Goal: Task Accomplishment & Management: Manage account settings

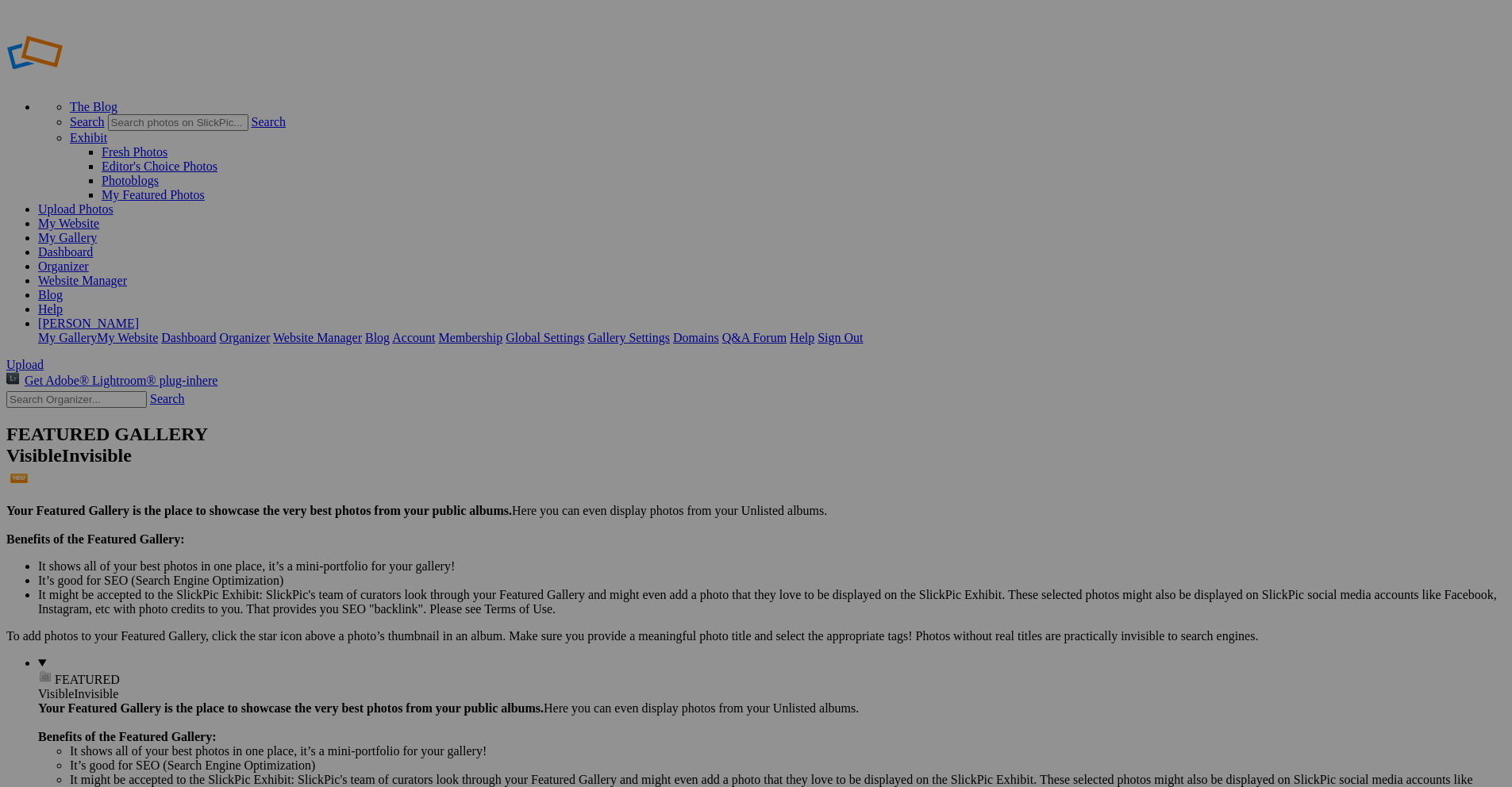
click at [651, 497] on span "Yes" at bounding box center [642, 498] width 18 height 13
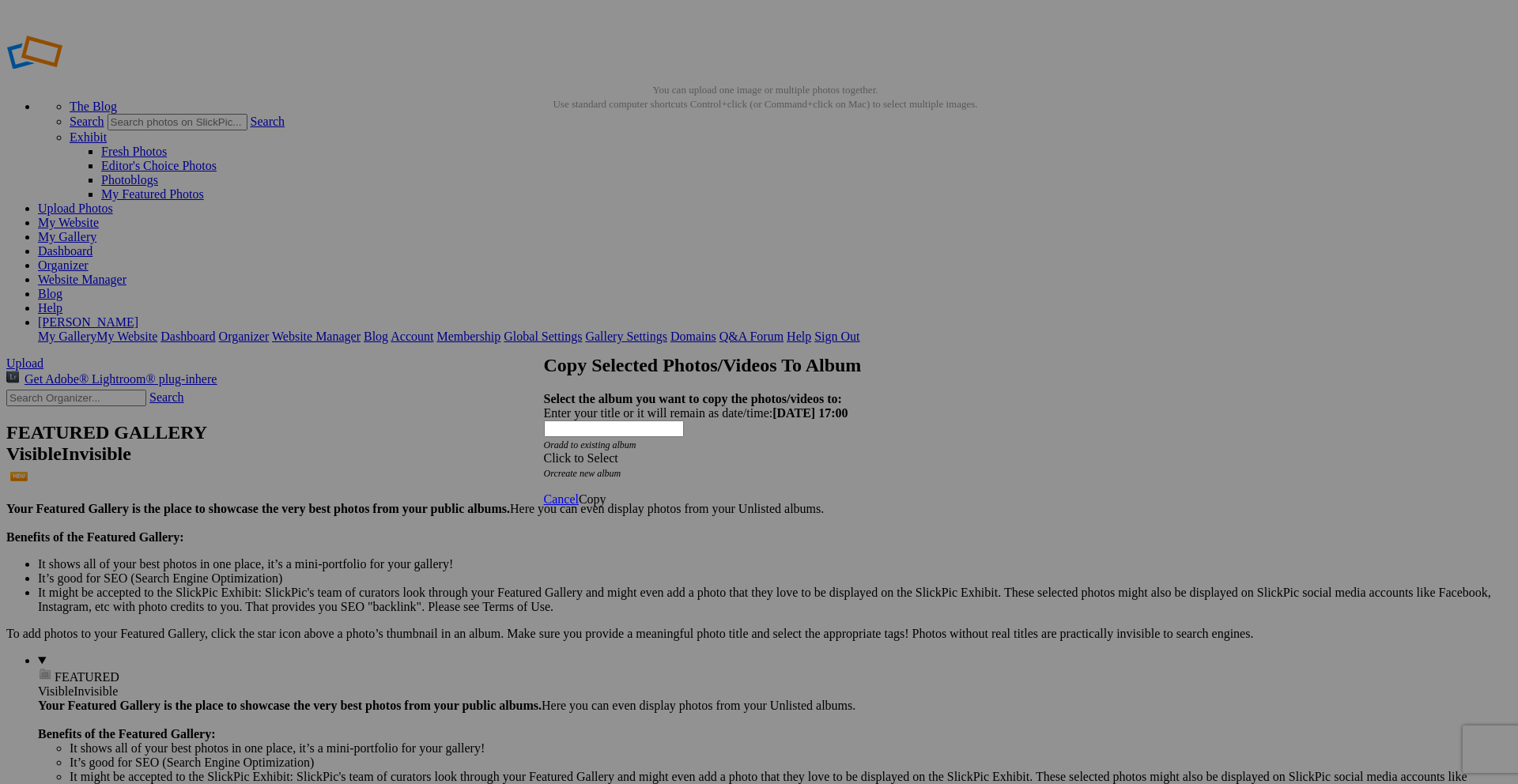
click at [669, 451] on div "Click to Select" at bounding box center [753, 458] width 419 height 14
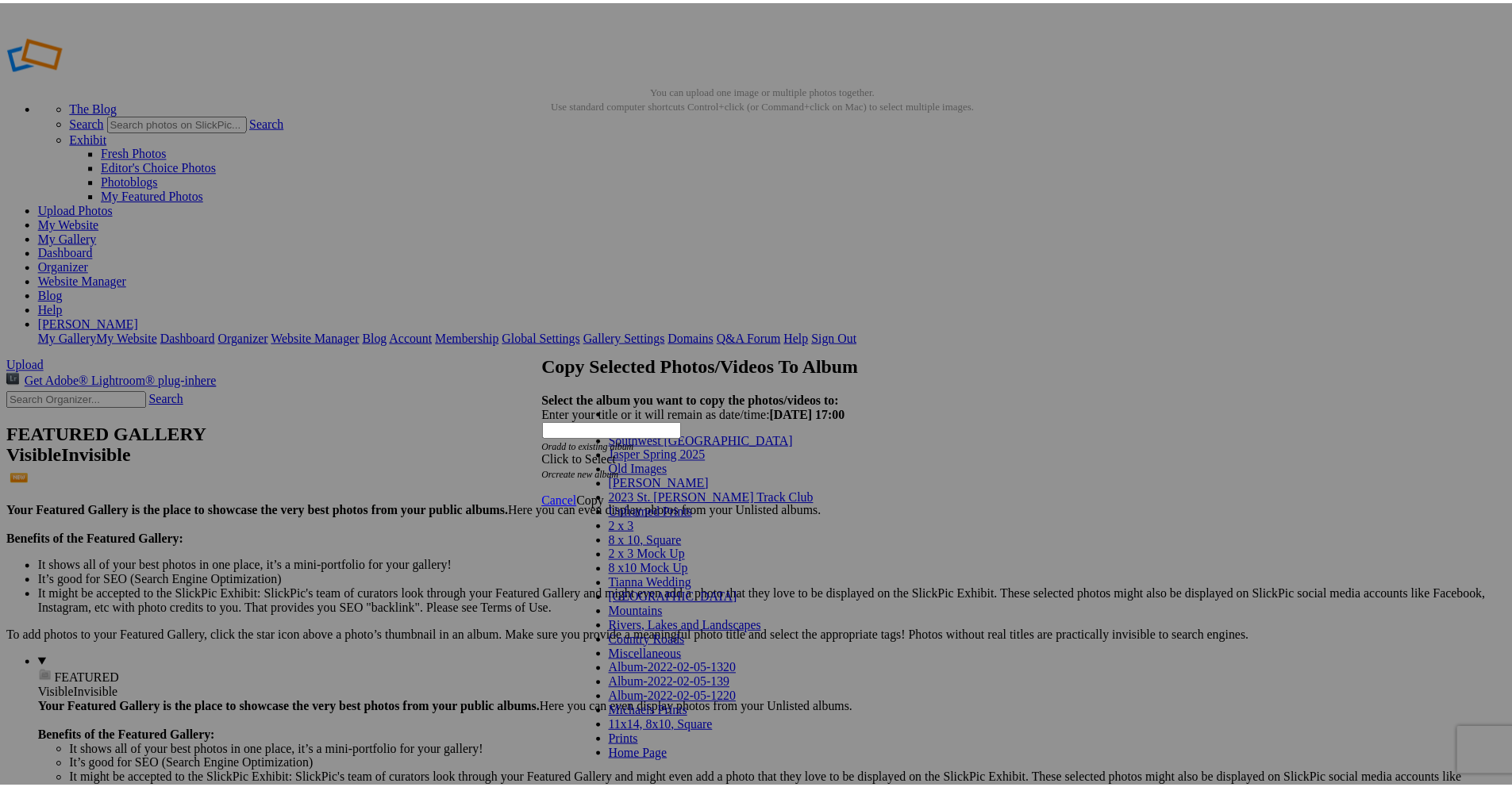
scroll to position [330, 0]
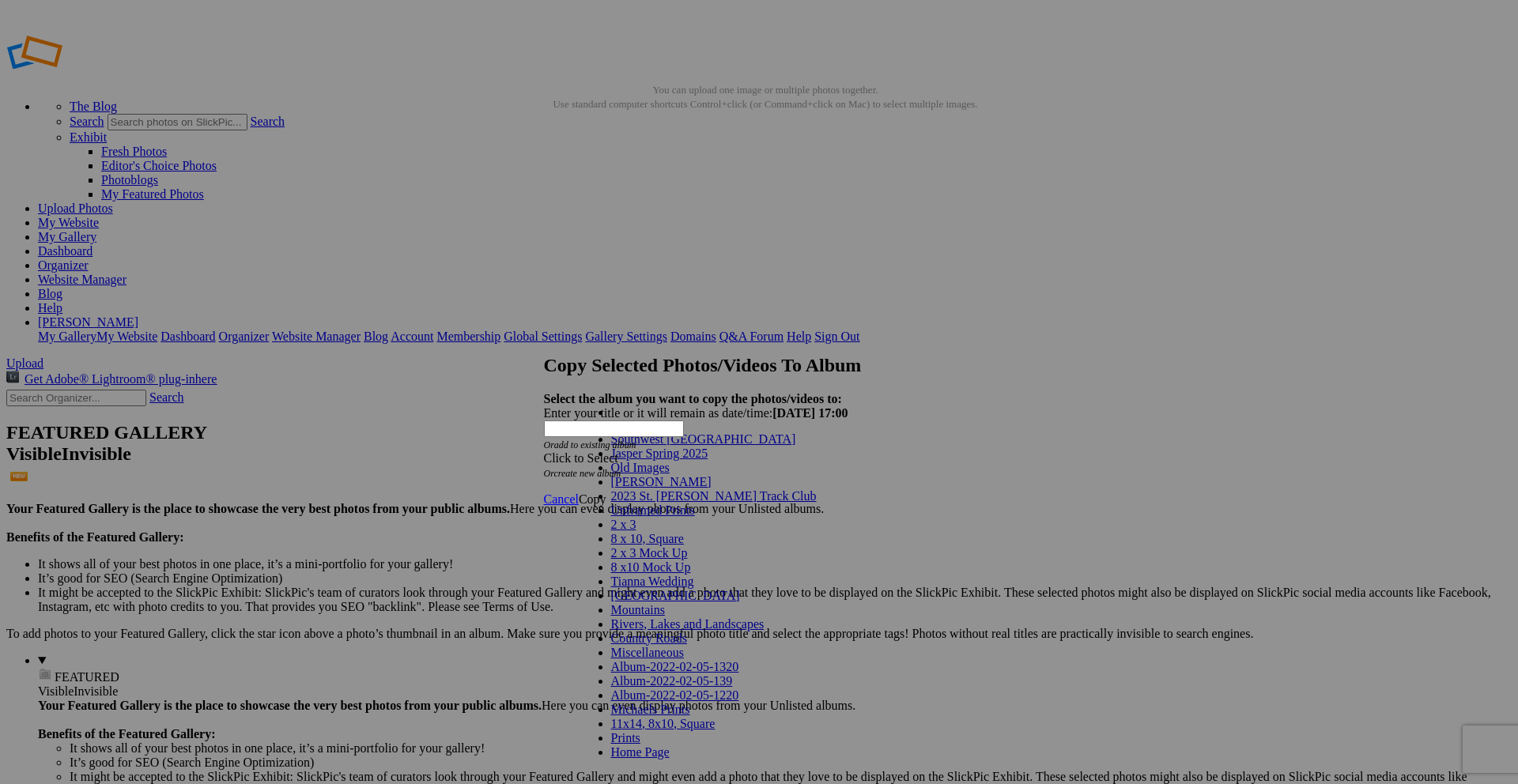
click at [637, 746] on link "Home Page" at bounding box center [641, 752] width 59 height 13
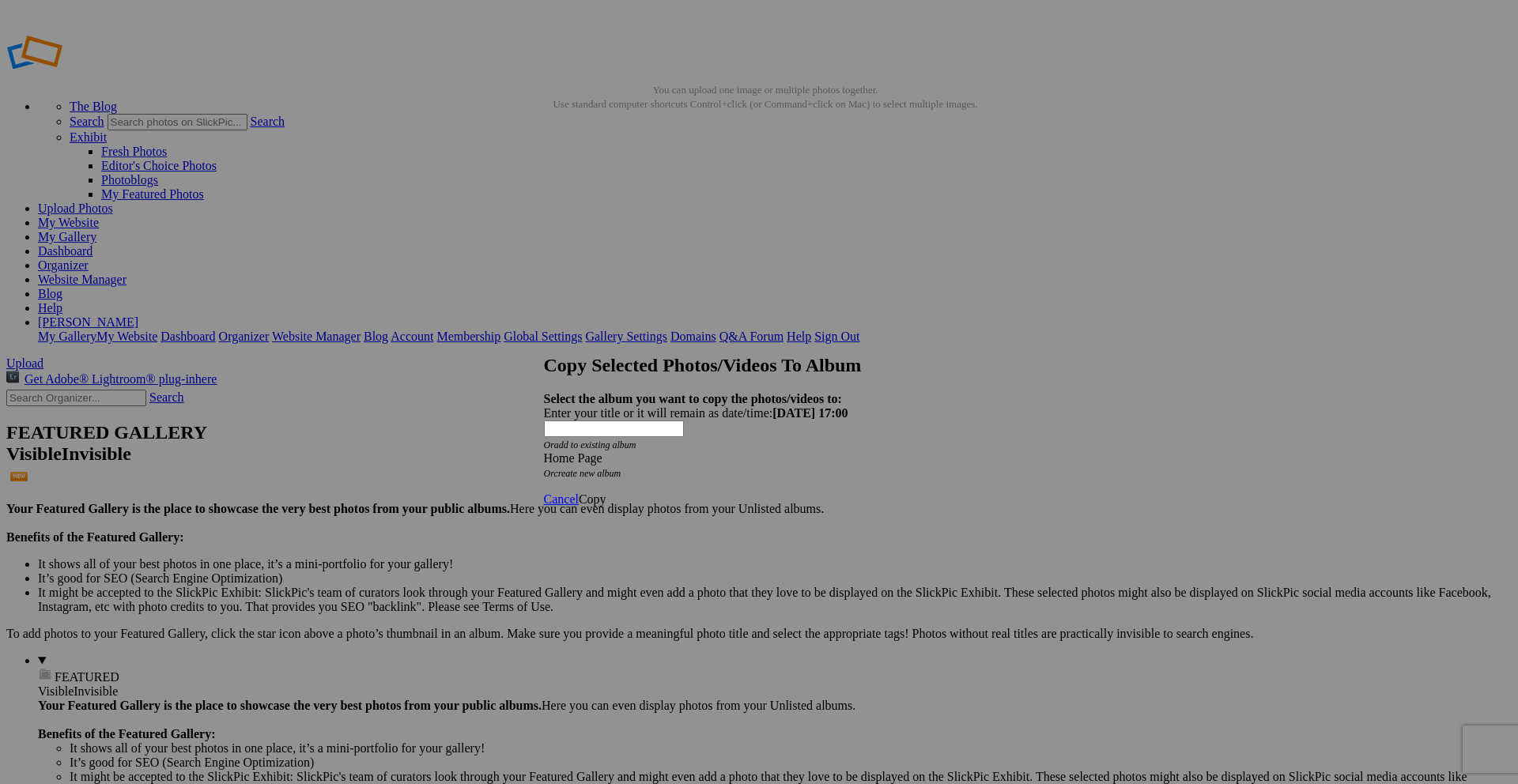
click at [606, 492] on span "Copy" at bounding box center [592, 498] width 28 height 13
click at [595, 449] on span "Ok" at bounding box center [587, 442] width 16 height 13
